Goal: Task Accomplishment & Management: Manage account settings

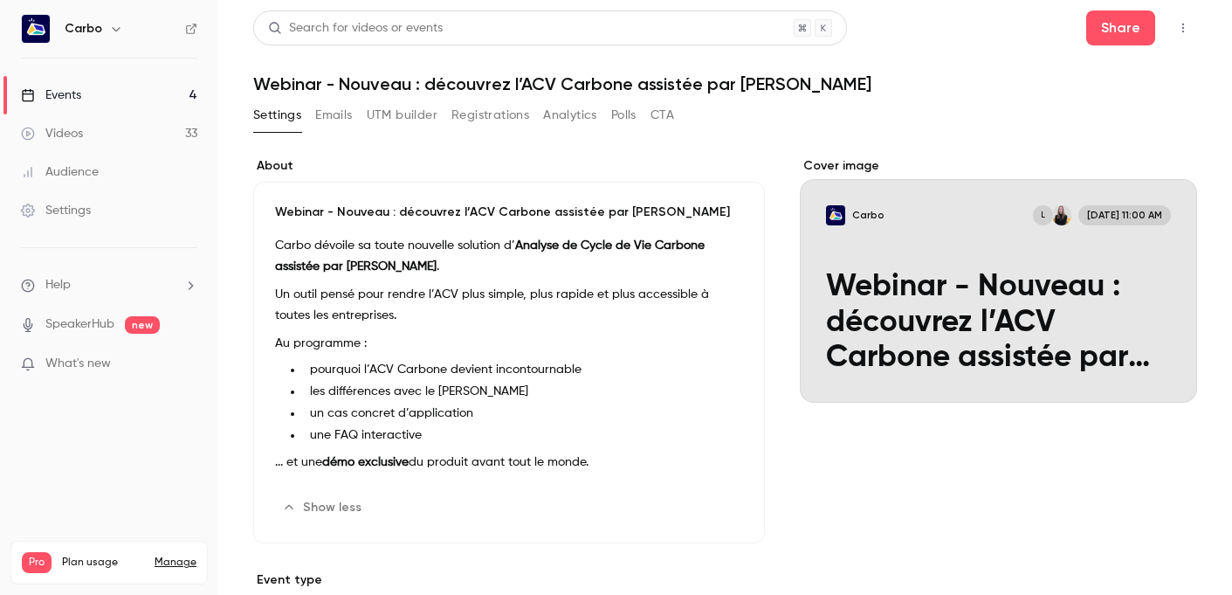
click at [88, 93] on link "Events 4" at bounding box center [109, 95] width 218 height 38
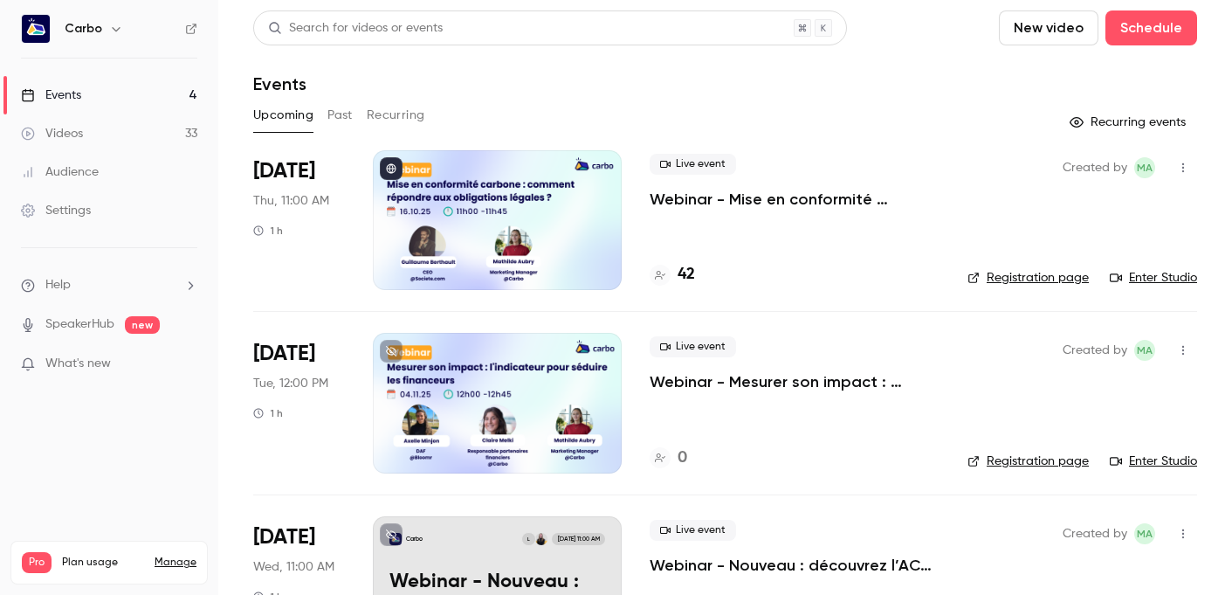
click at [510, 252] on div at bounding box center [497, 220] width 249 height 140
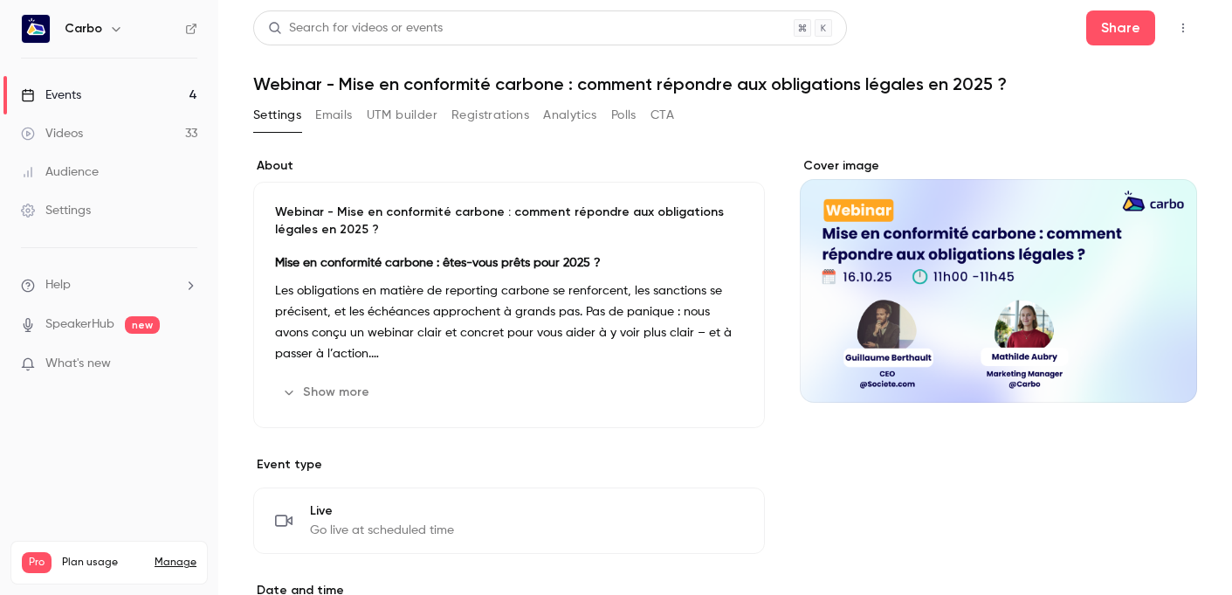
click at [473, 108] on button "Registrations" at bounding box center [490, 115] width 78 height 28
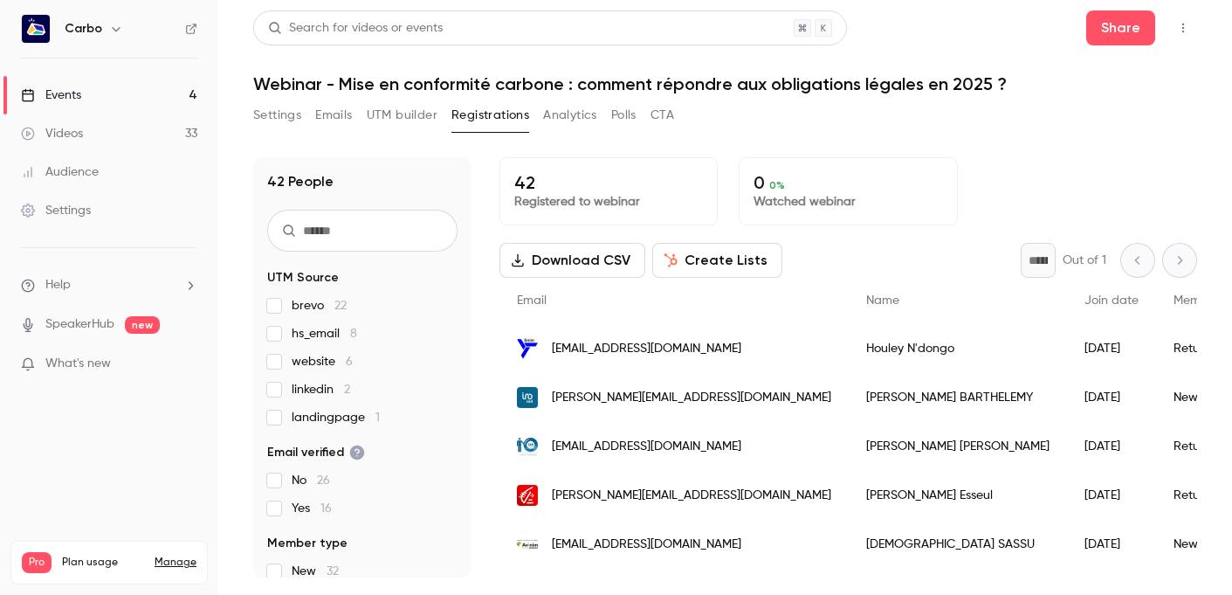
click at [270, 112] on button "Settings" at bounding box center [277, 115] width 48 height 28
